Goal: Check status

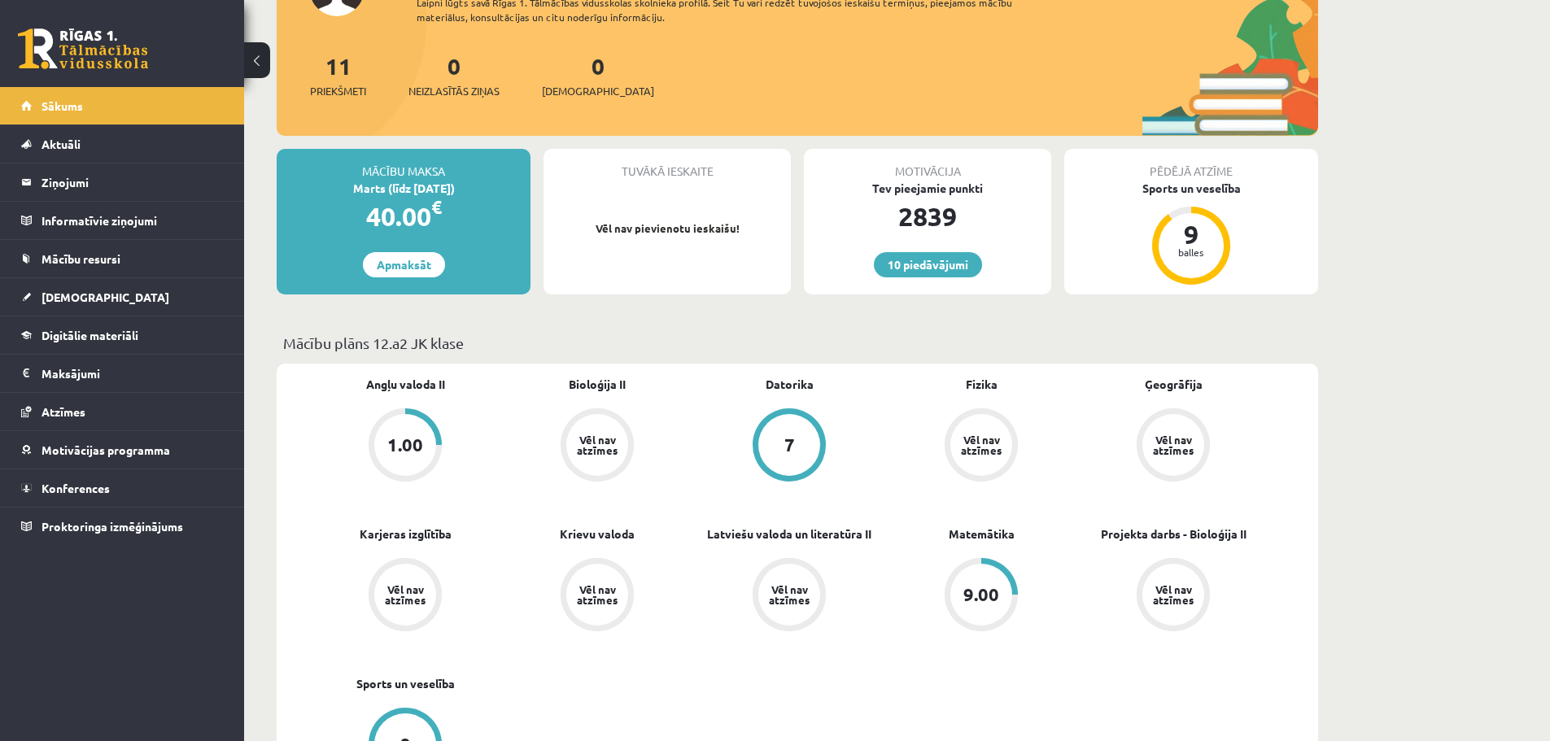
scroll to position [325, 0]
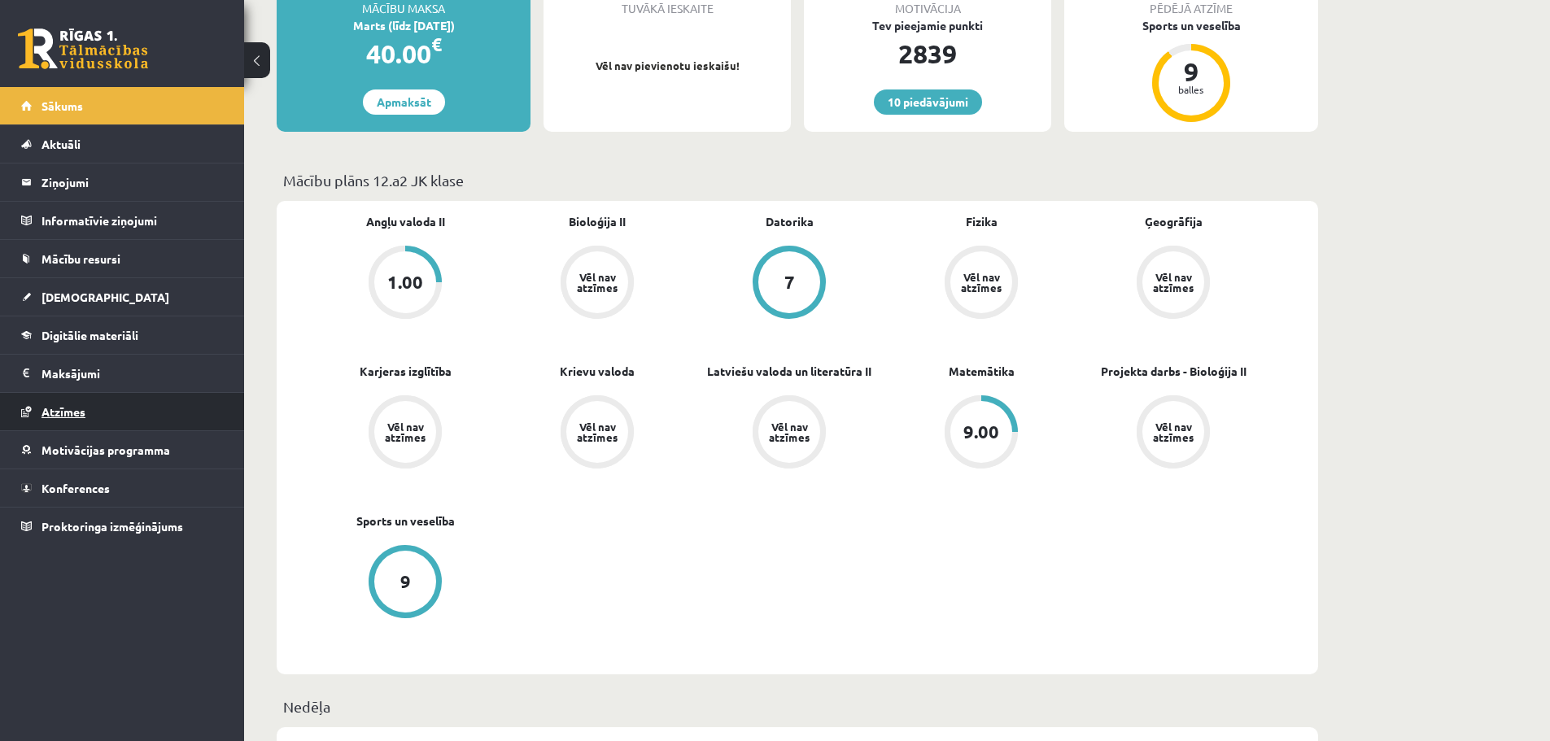
click at [76, 412] on span "Atzīmes" at bounding box center [63, 411] width 44 height 15
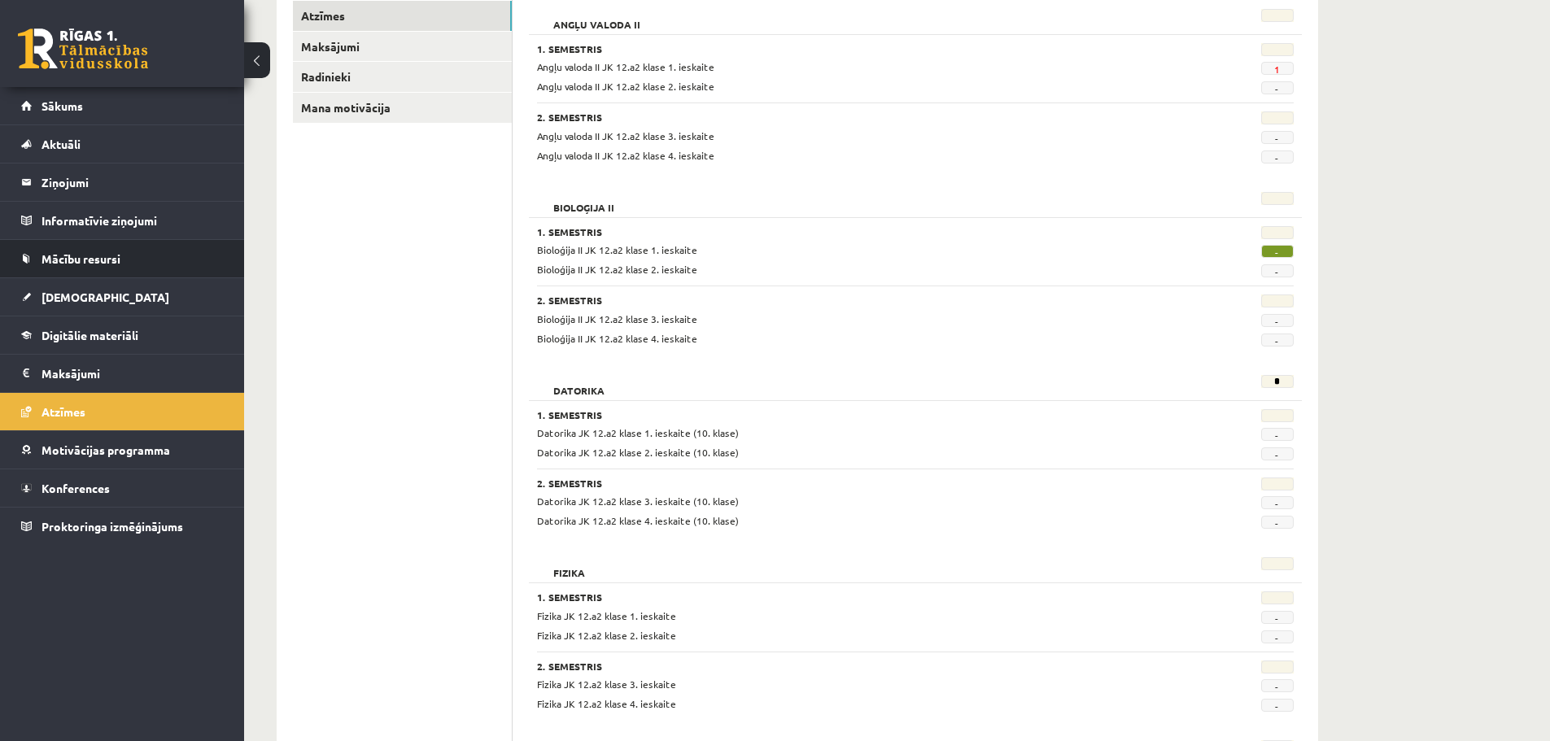
scroll to position [94, 0]
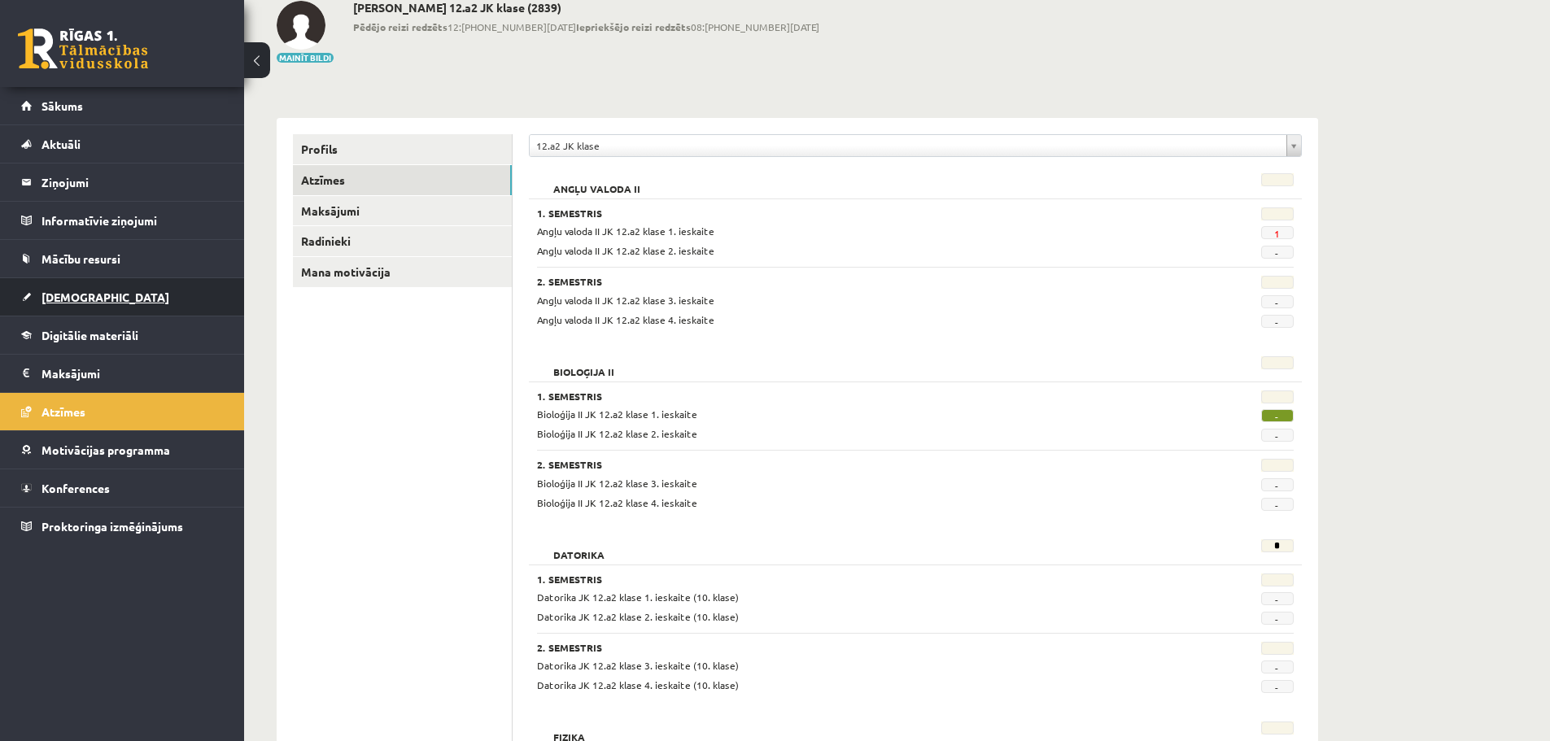
click at [73, 298] on span "[DEMOGRAPHIC_DATA]" at bounding box center [105, 297] width 128 height 15
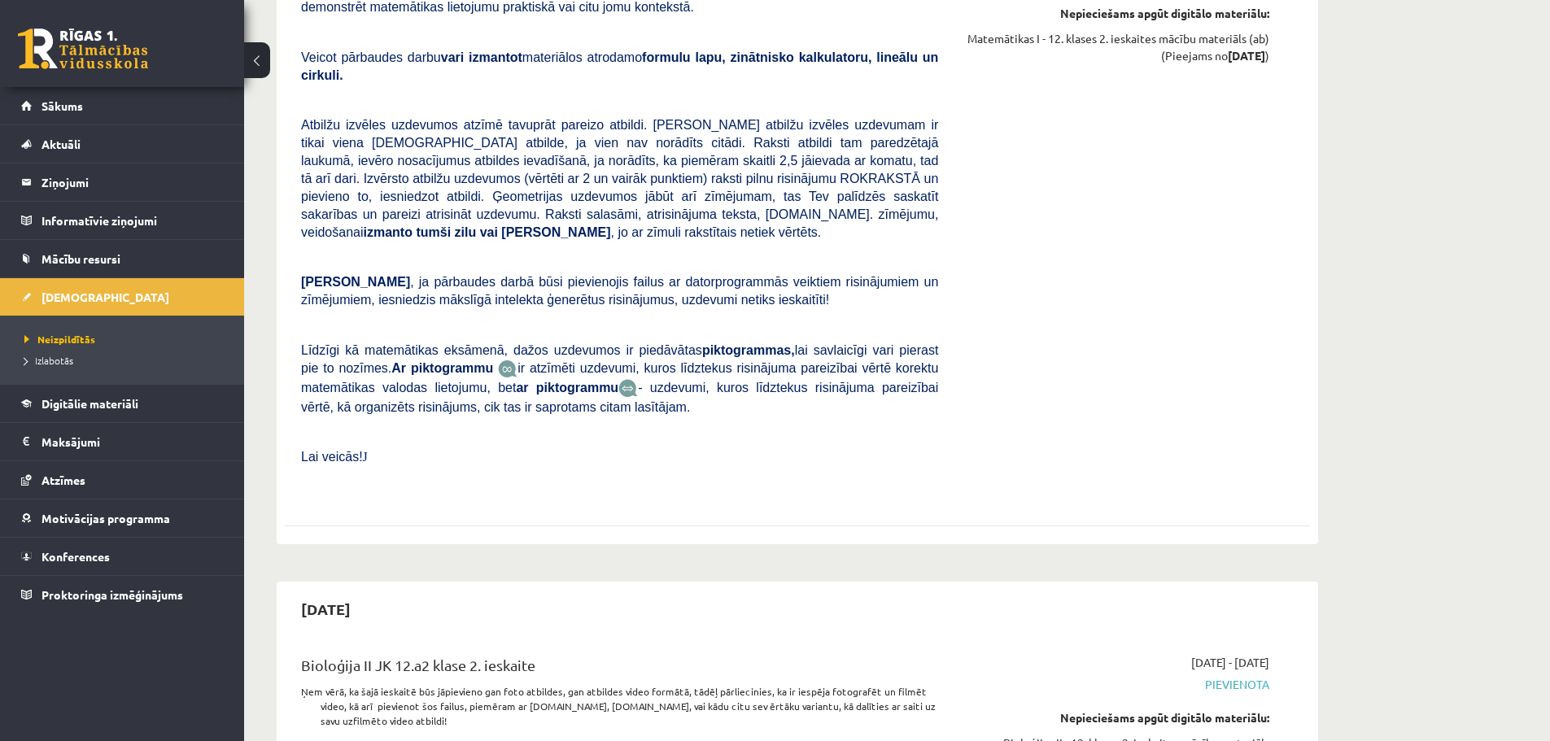
scroll to position [1790, 0]
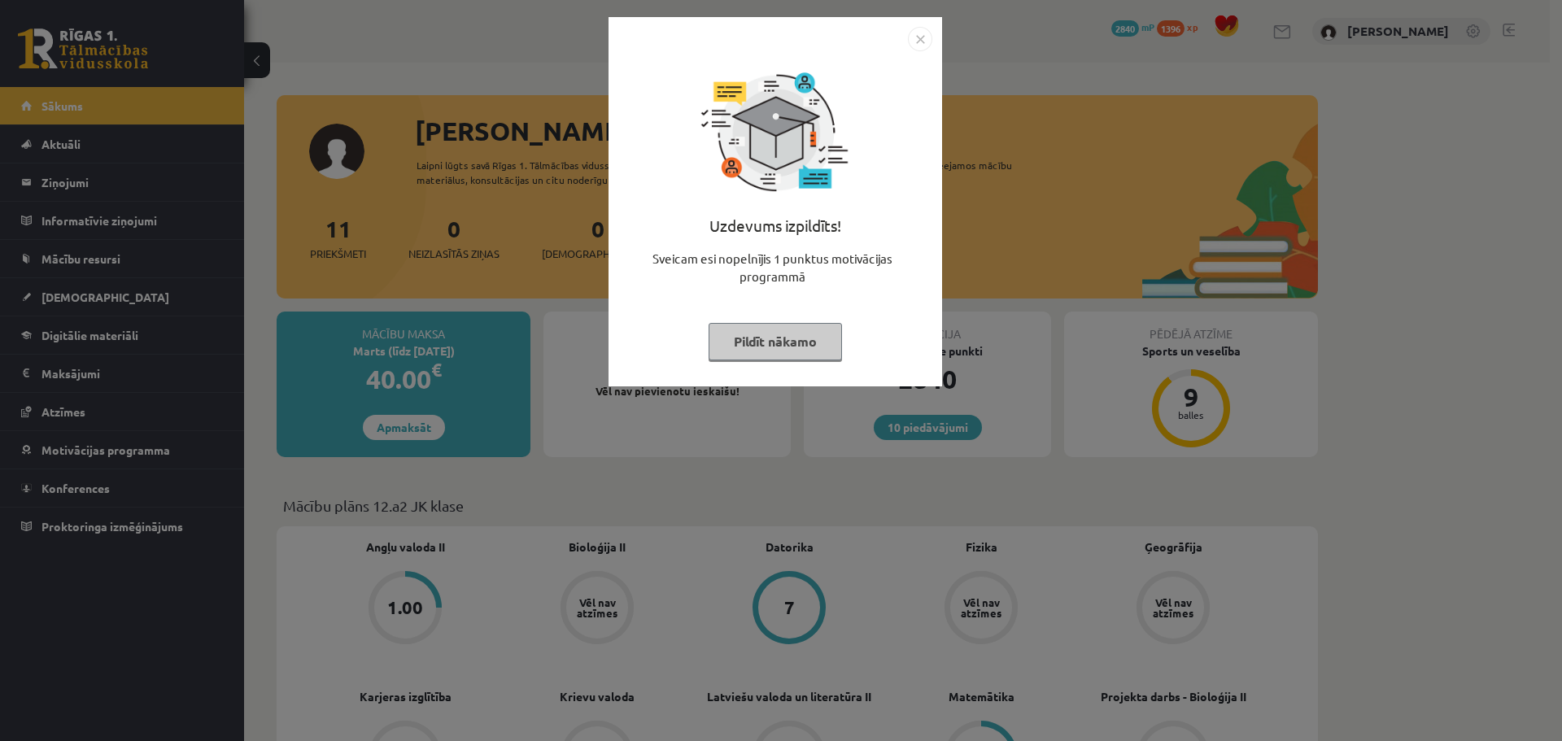
click at [757, 342] on button "Pildīt nākamo" at bounding box center [775, 341] width 133 height 37
